Goal: Task Accomplishment & Management: Complete application form

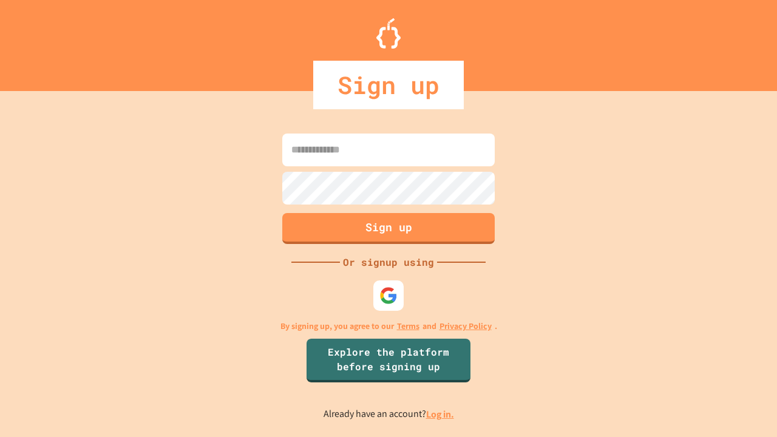
click at [441, 414] on link "Log in." at bounding box center [440, 414] width 28 height 13
